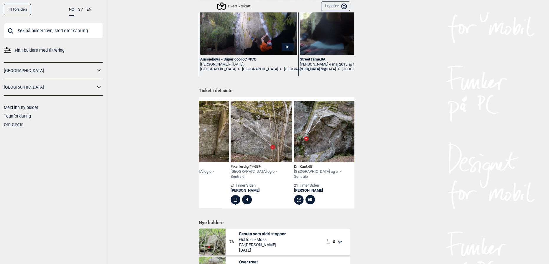
scroll to position [0, 353]
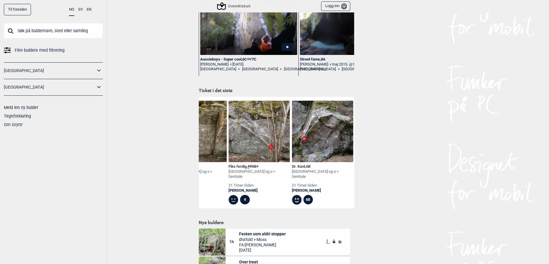
click at [97, 69] on icon at bounding box center [99, 70] width 8 height 9
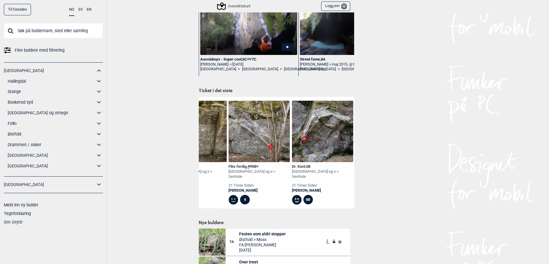
click at [22, 114] on link "[GEOGRAPHIC_DATA] og omegn" at bounding box center [52, 112] width 88 height 9
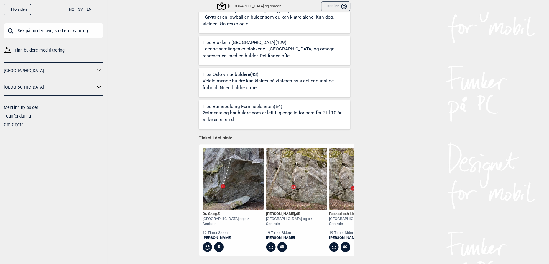
scroll to position [455, 0]
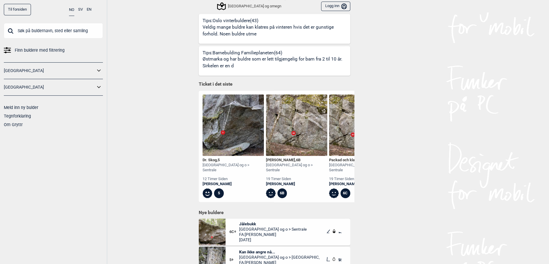
drag, startPoint x: 184, startPoint y: 101, endPoint x: 169, endPoint y: 101, distance: 14.7
click at [181, 101] on div "Til forsiden NO SV EN Finn buldere med filtrering [GEOGRAPHIC_DATA] [GEOGRAPHIC…" at bounding box center [274, 132] width 549 height 264
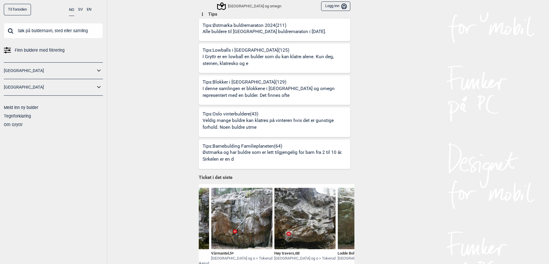
scroll to position [295, 0]
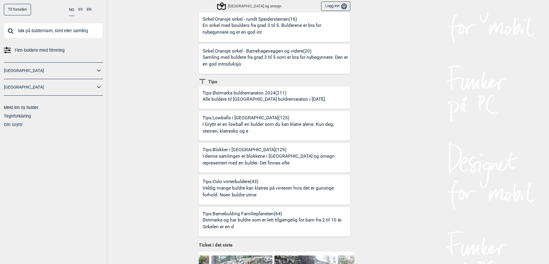
click at [27, 30] on input "text" at bounding box center [53, 30] width 99 height 15
type input "krimpen"
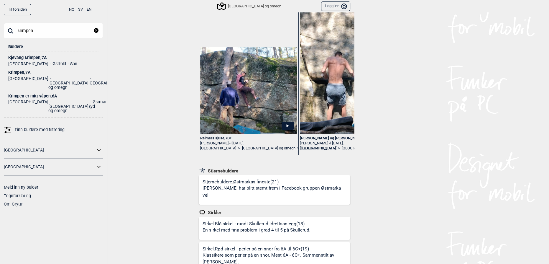
scroll to position [0, 0]
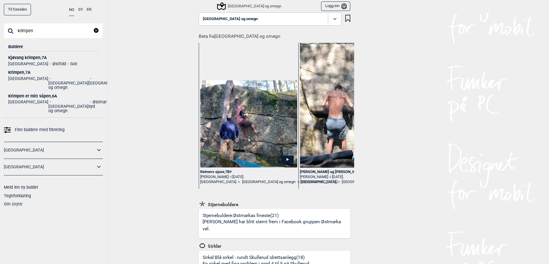
click at [22, 70] on div "Krimpen , 7A" at bounding box center [53, 72] width 90 height 4
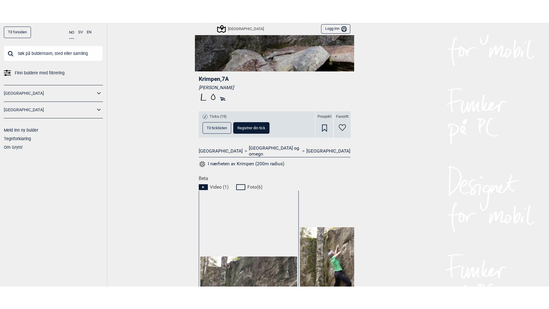
scroll to position [268, 0]
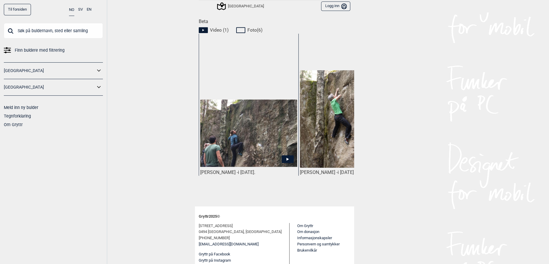
click at [240, 142] on img at bounding box center [248, 132] width 97 height 67
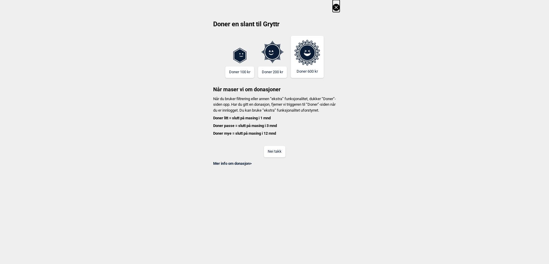
click at [266, 156] on button "Nei takk" at bounding box center [275, 151] width 22 height 11
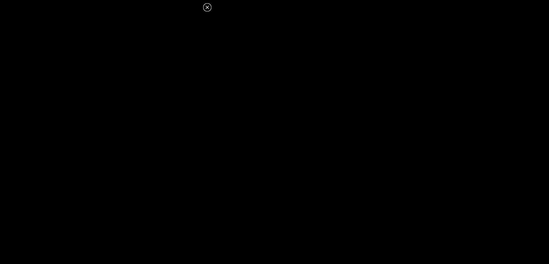
click at [208, 8] on icon at bounding box center [206, 7] width 3 height 3
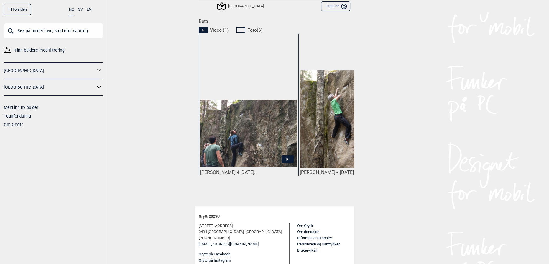
click at [333, 108] on img at bounding box center [348, 118] width 97 height 97
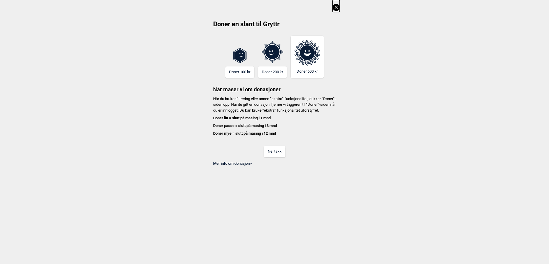
click at [268, 157] on button "Nei takk" at bounding box center [275, 151] width 22 height 11
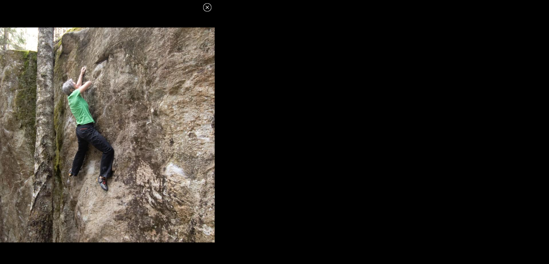
click at [206, 9] on icon at bounding box center [206, 7] width 3 height 3
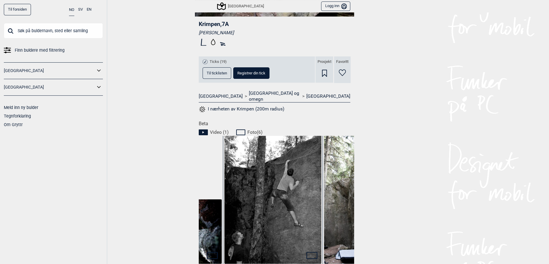
scroll to position [134, 0]
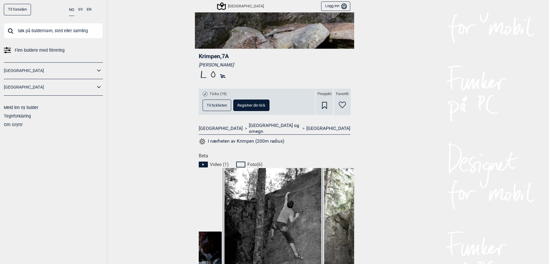
click at [69, 34] on input "text" at bounding box center [53, 30] width 99 height 15
type input "muskedunder"
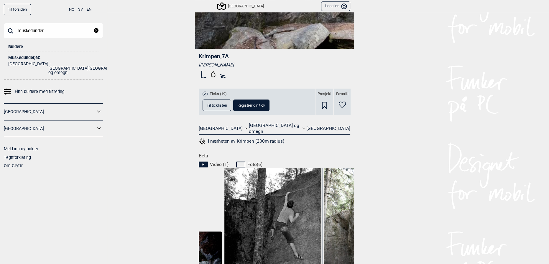
click at [25, 59] on div "Muskedunder , 6C" at bounding box center [53, 57] width 90 height 4
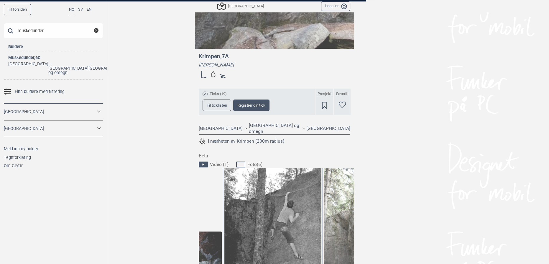
click at [425, 65] on div at bounding box center [274, 132] width 549 height 264
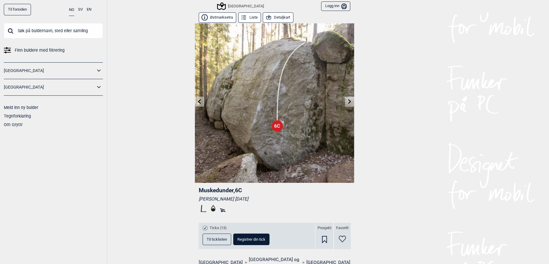
click at [224, 19] on button "Østmarksetra" at bounding box center [217, 17] width 37 height 10
click at [273, 13] on button "Detaljkart" at bounding box center [278, 17] width 31 height 10
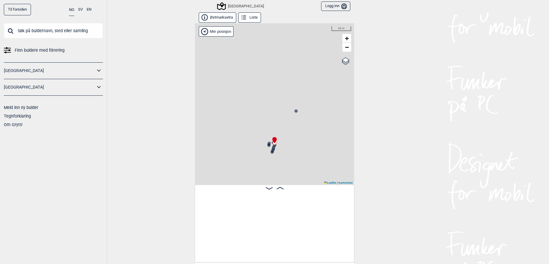
scroll to position [0, 11506]
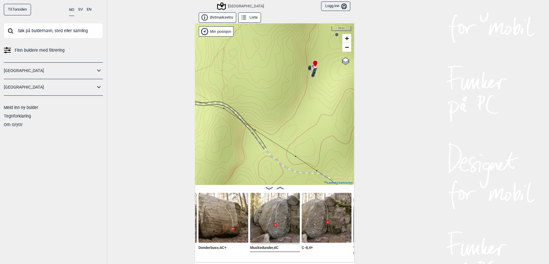
drag, startPoint x: 326, startPoint y: 109, endPoint x: 328, endPoint y: 90, distance: 19.3
click at [342, 78] on div "Speidersteinen Barnehageveggen Cowboyveggen Bølerveggen [GEOGRAPHIC_DATA]" at bounding box center [274, 103] width 159 height 161
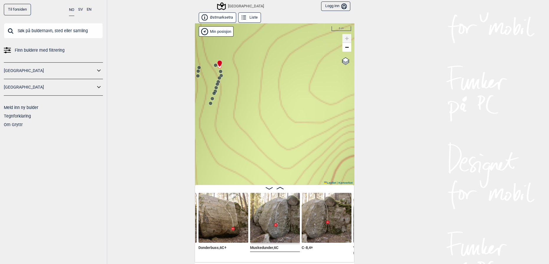
drag, startPoint x: 309, startPoint y: 71, endPoint x: 243, endPoint y: 90, distance: 68.4
click at [202, 183] on div "Speidersteinen Barnehageveggen Cowboyveggen Bølerveggen [GEOGRAPHIC_DATA]" at bounding box center [274, 103] width 159 height 161
drag, startPoint x: 243, startPoint y: 89, endPoint x: 253, endPoint y: 94, distance: 10.4
click at [253, 96] on div "Speidersteinen Barnehageveggen Cowboyveggen Bølerveggen [GEOGRAPHIC_DATA]" at bounding box center [274, 103] width 159 height 161
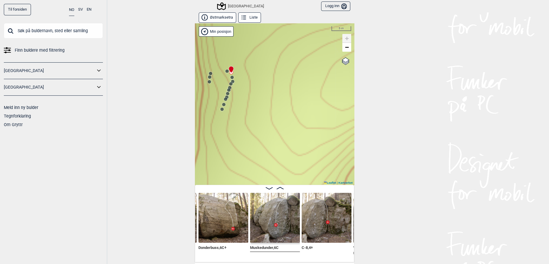
click at [230, 76] on circle at bounding box center [232, 77] width 4 height 4
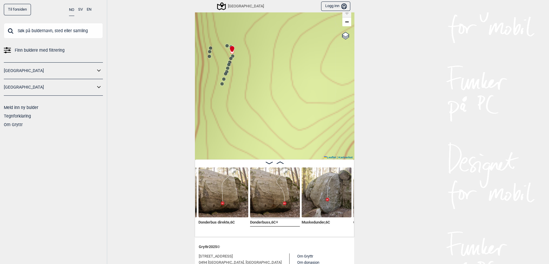
scroll to position [53, 0]
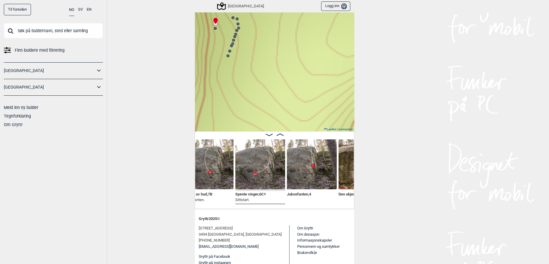
scroll to position [0, 11814]
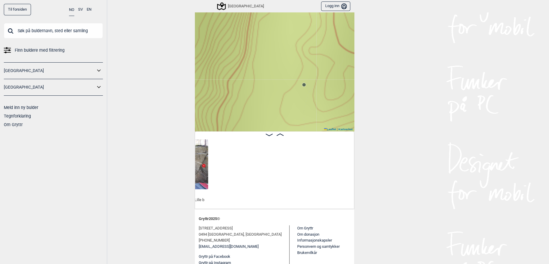
scroll to position [0, 10483]
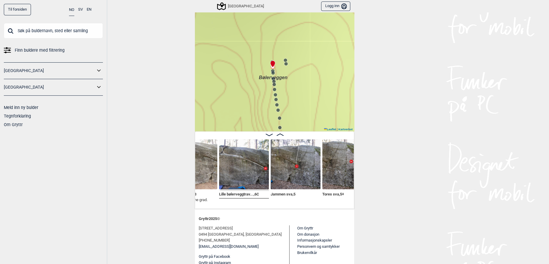
scroll to position [0, 10805]
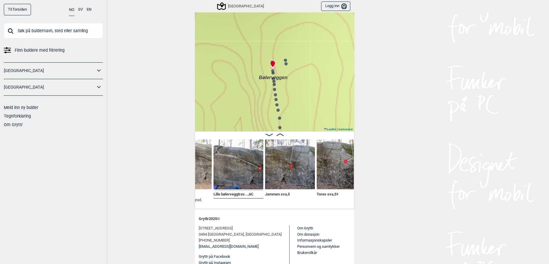
click at [270, 73] on div "Speidersteinen Barnehageveggen Cowboyveggen Bølerveggen [GEOGRAPHIC_DATA]" at bounding box center [274, 50] width 159 height 161
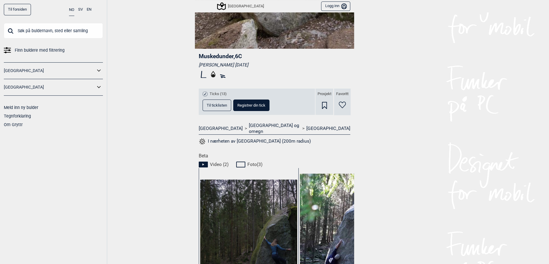
click at [118, 131] on div "Til forsiden NO SV EN Finn buldere med filtrering [GEOGRAPHIC_DATA] [GEOGRAPHIC…" at bounding box center [274, 132] width 549 height 264
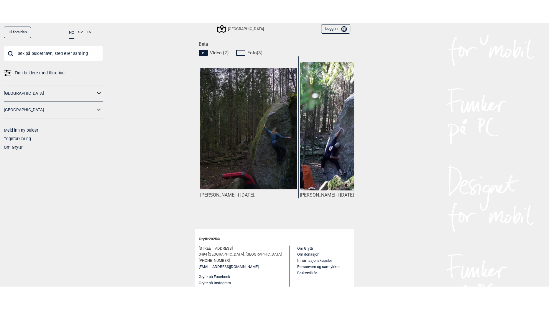
scroll to position [0, 52]
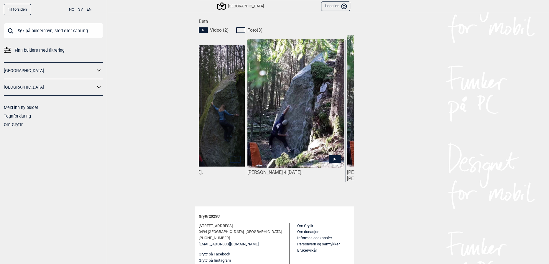
click at [292, 128] on img at bounding box center [295, 103] width 97 height 129
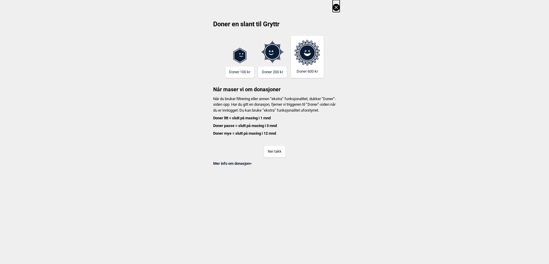
click at [278, 154] on button "Nei takk" at bounding box center [275, 151] width 22 height 11
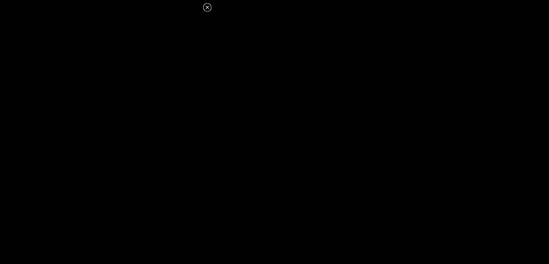
scroll to position [268, 0]
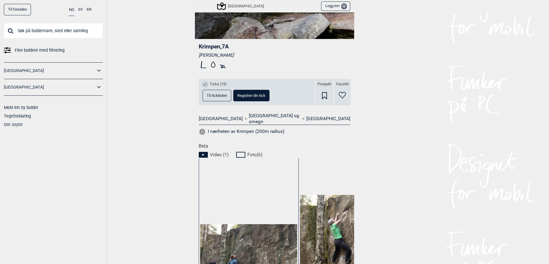
scroll to position [53, 0]
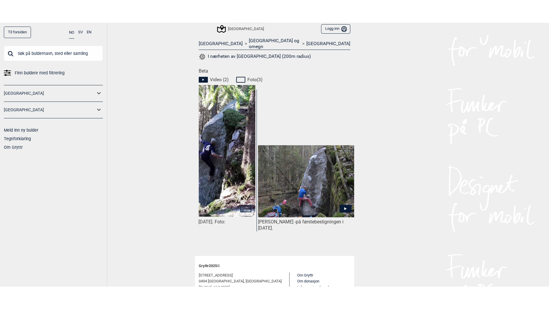
scroll to position [0, 242]
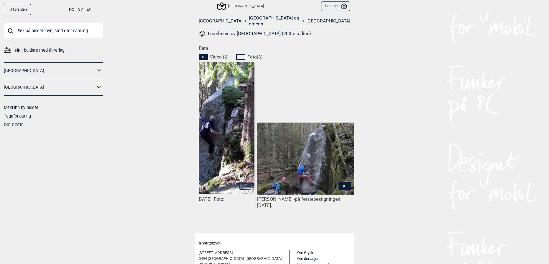
click at [302, 176] on img at bounding box center [305, 158] width 97 height 72
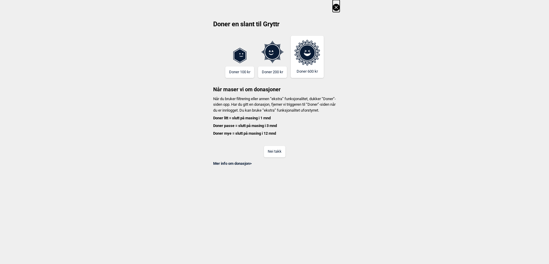
click at [272, 157] on button "Nei takk" at bounding box center [275, 151] width 22 height 11
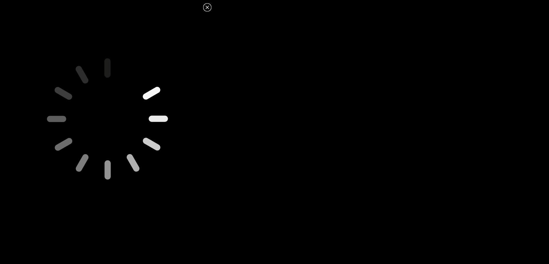
click at [366, 93] on dialog at bounding box center [274, 132] width 549 height 264
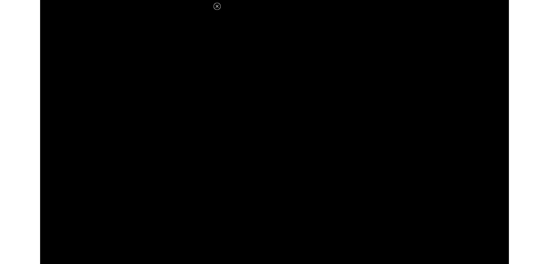
scroll to position [241, 0]
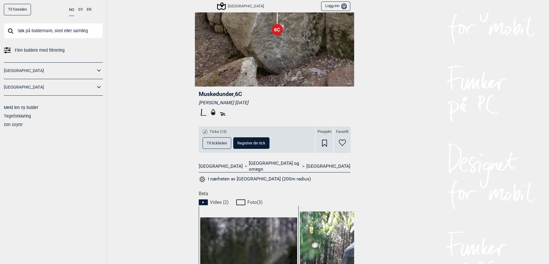
scroll to position [187, 0]
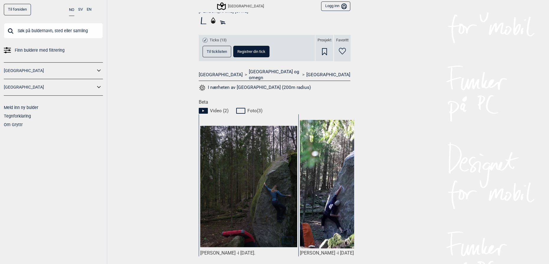
click at [208, 47] on button "Til ticklisten" at bounding box center [216, 51] width 29 height 11
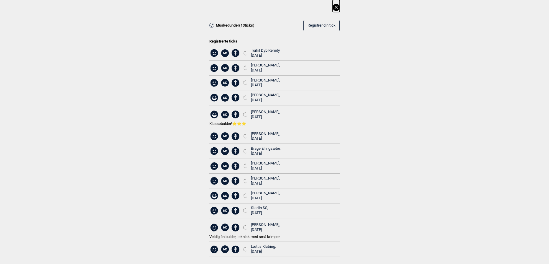
click at [449, 79] on div "Muskedunder ( 13 ticks) Registrer din tick Registrerte ticks 6C [PERSON_NAME], …" at bounding box center [274, 133] width 549 height 266
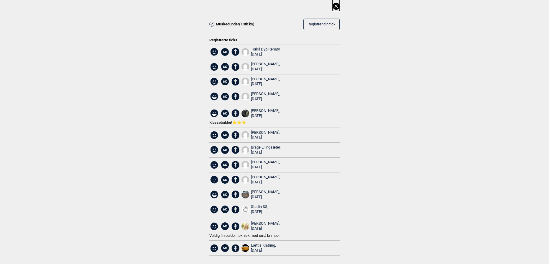
click at [380, 34] on div "Muskedunder ( 13 ticks) Registrer din tick Registrerte ticks 6C [PERSON_NAME], …" at bounding box center [274, 132] width 549 height 266
click at [332, 7] on icon at bounding box center [335, 6] width 7 height 7
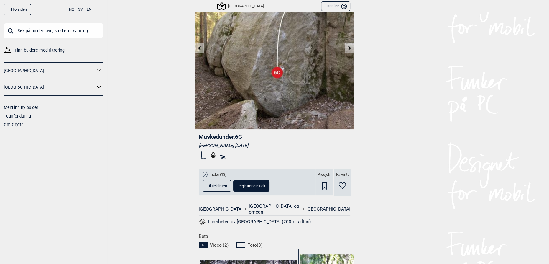
scroll to position [0, 0]
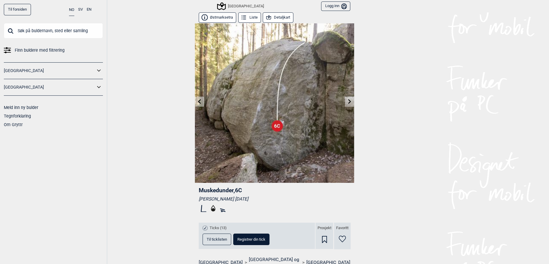
click at [123, 183] on div "Til forsiden NO SV EN Finn buldere med filtrering [GEOGRAPHIC_DATA] [GEOGRAPHIC…" at bounding box center [274, 132] width 549 height 264
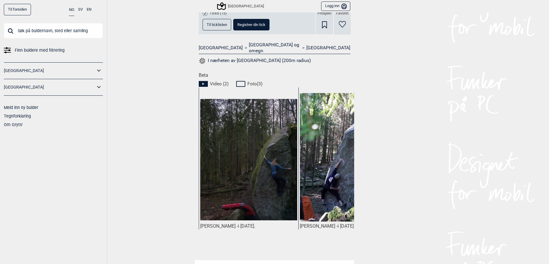
click at [445, 52] on div "Til forsiden NO SV EN Finn buldere med filtrering [GEOGRAPHIC_DATA] [GEOGRAPHIC…" at bounding box center [274, 132] width 549 height 264
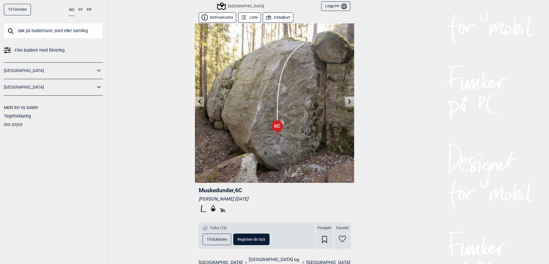
click at [410, 78] on div "Til forsiden NO SV EN Finn buldere med filtrering [GEOGRAPHIC_DATA] [GEOGRAPHIC…" at bounding box center [274, 132] width 549 height 264
click at [127, 52] on div "Til forsiden NO SV EN Finn buldere med filtrering [GEOGRAPHIC_DATA] [GEOGRAPHIC…" at bounding box center [274, 132] width 549 height 264
